Goal: Find specific page/section: Find specific page/section

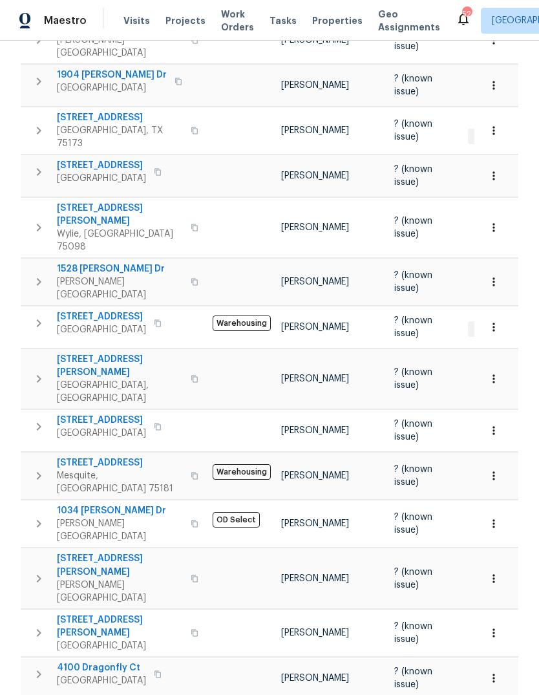
scroll to position [270, 0]
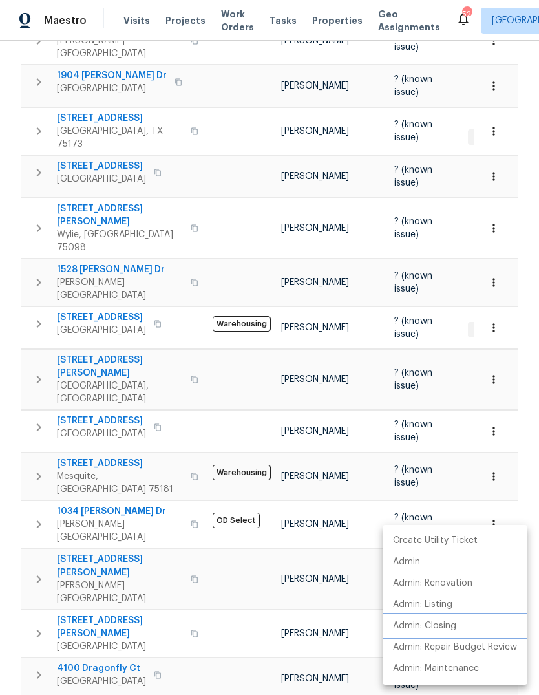
click at [454, 629] on p "Admin: Closing" at bounding box center [424, 626] width 63 height 14
click at [226, 463] on div at bounding box center [269, 347] width 539 height 695
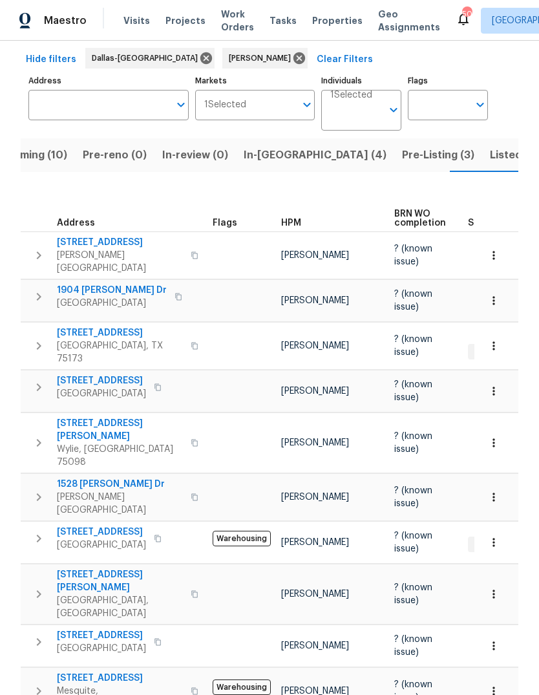
scroll to position [54, 0]
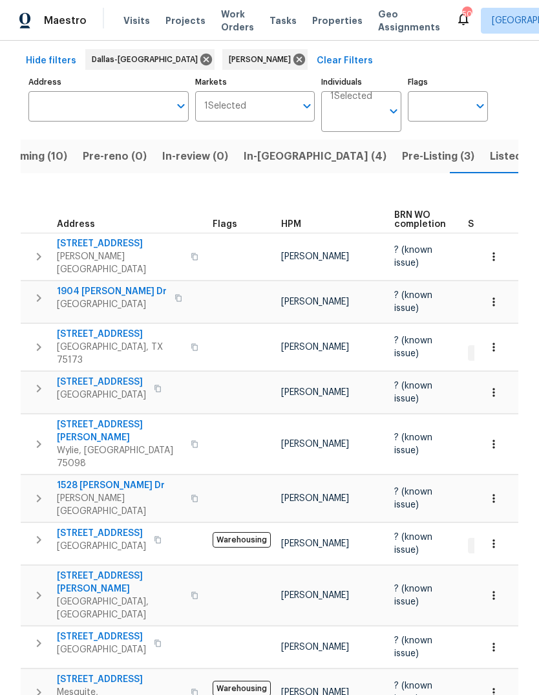
click at [271, 155] on span "In-reno (4)" at bounding box center [315, 156] width 143 height 18
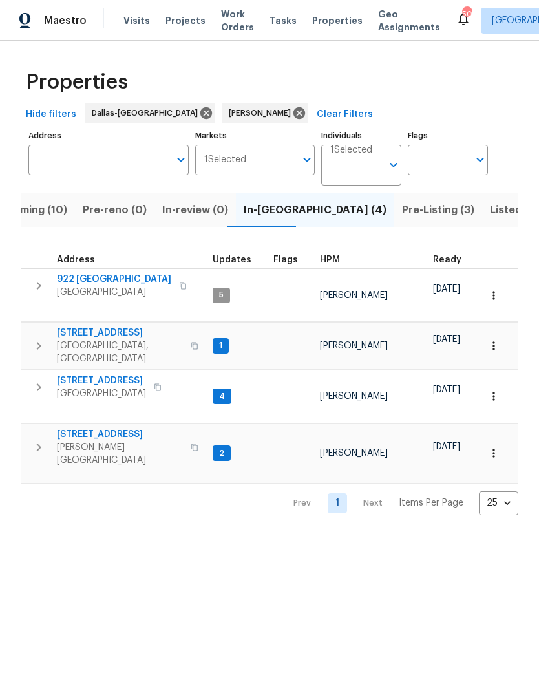
click at [100, 428] on span "414 Creekwood Ct" at bounding box center [120, 434] width 126 height 13
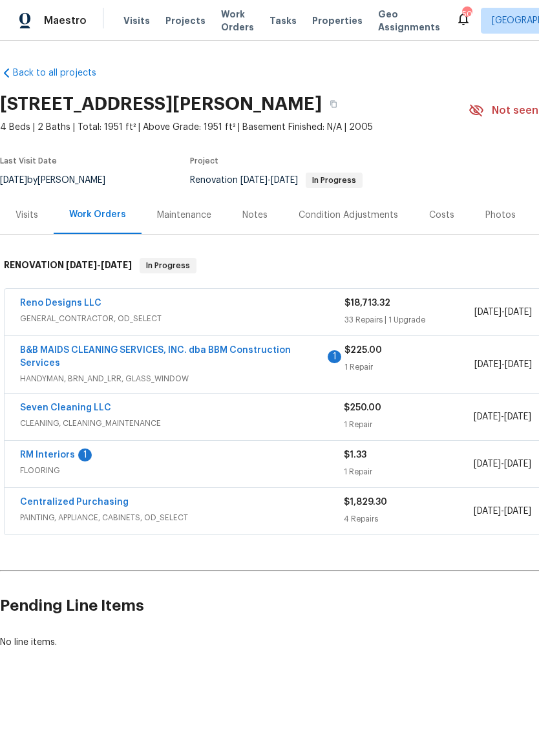
click at [126, 463] on div "RM Interiors 1" at bounding box center [182, 457] width 324 height 16
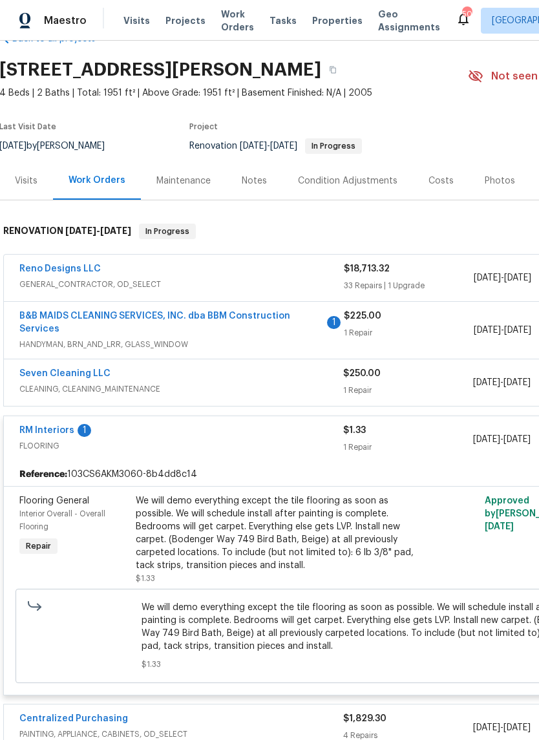
scroll to position [35, 1]
